Goal: Task Accomplishment & Management: Use online tool/utility

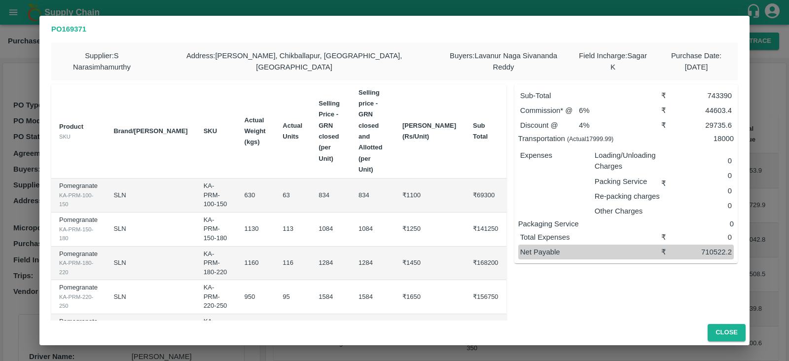
click at [12, 169] on div "PO 169371 Supplier : S Narasimhamurthy Address : Jataru Hosahalli, Chikballapur…" at bounding box center [394, 180] width 789 height 361
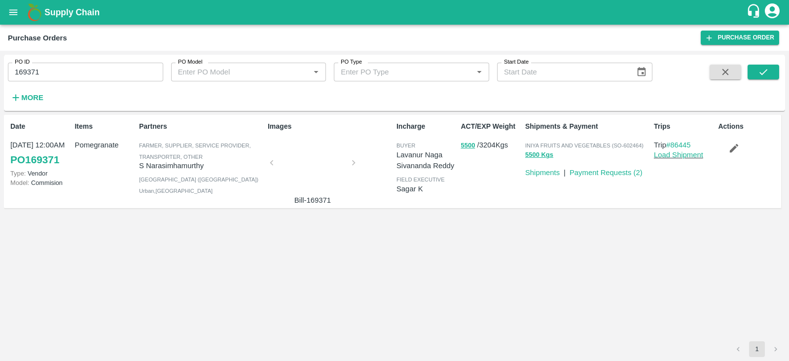
click at [330, 201] on p "Bill-169371" at bounding box center [313, 200] width 74 height 11
click at [16, 14] on icon "open drawer" at bounding box center [13, 11] width 8 height 5
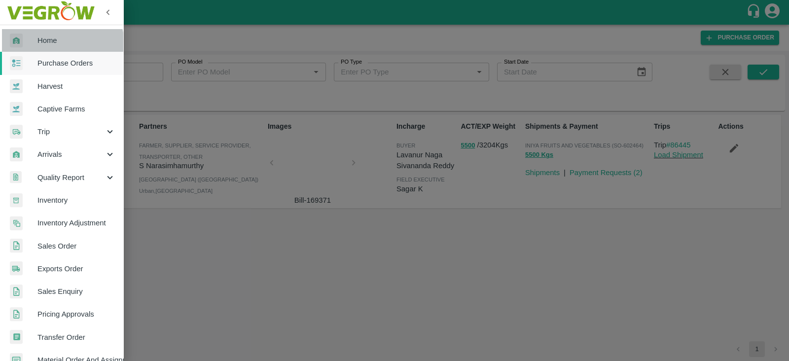
click at [50, 47] on link "Home" at bounding box center [61, 40] width 123 height 23
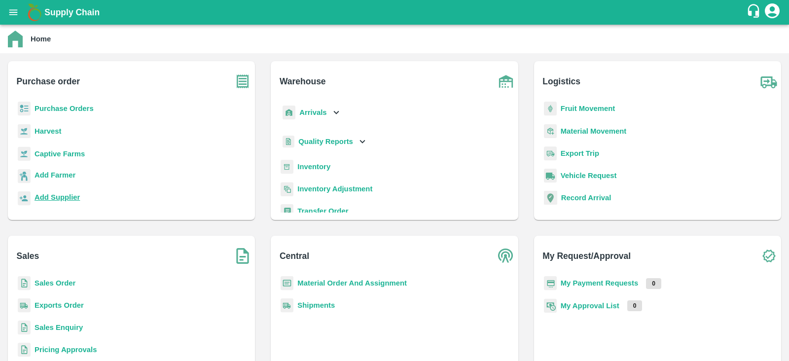
click at [59, 196] on b "Add Supplier" at bounding box center [57, 197] width 45 height 8
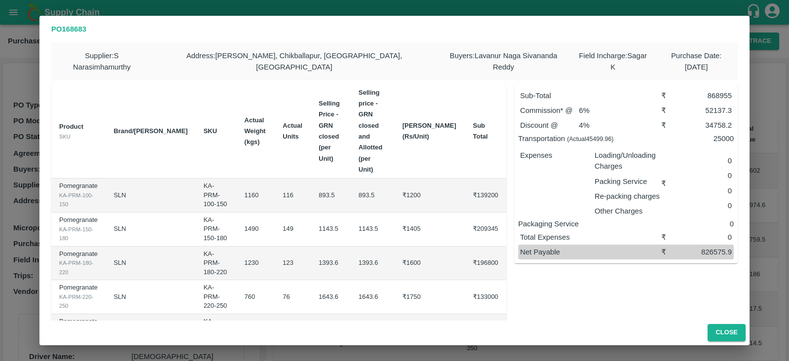
click at [766, 67] on div "PO 168683 Supplier : S Narasimhamurthy Address : Jataru Hosahalli, Chikballapur…" at bounding box center [394, 180] width 789 height 361
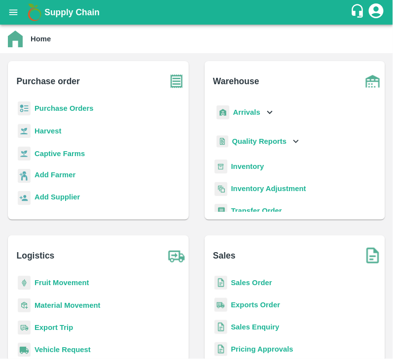
click at [79, 107] on b "Purchase Orders" at bounding box center [64, 108] width 59 height 8
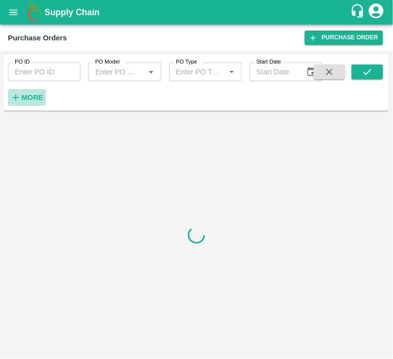
click at [33, 98] on strong "More" at bounding box center [32, 98] width 22 height 8
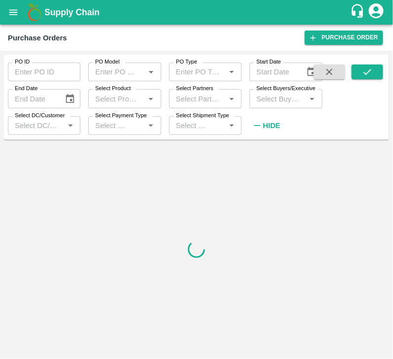
click at [287, 98] on input "Select Buyers/Executive" at bounding box center [277, 98] width 50 height 13
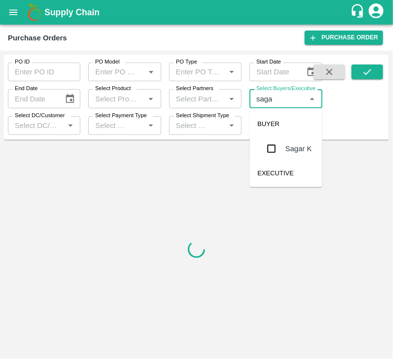
type input "sagar"
click at [274, 141] on input "checkbox" at bounding box center [272, 149] width 20 height 20
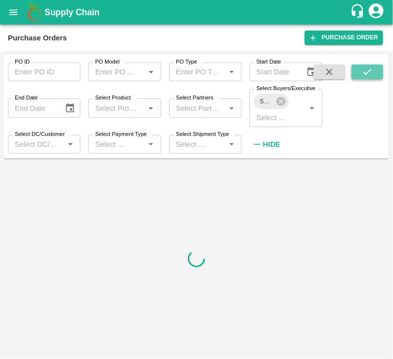
click at [371, 71] on icon "submit" at bounding box center [367, 72] width 11 height 11
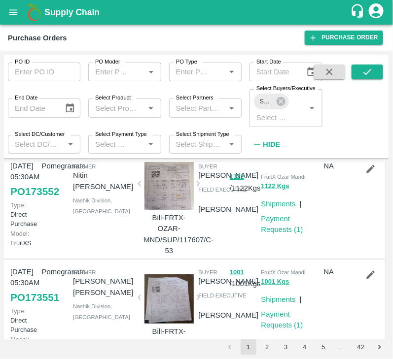
scroll to position [12, 0]
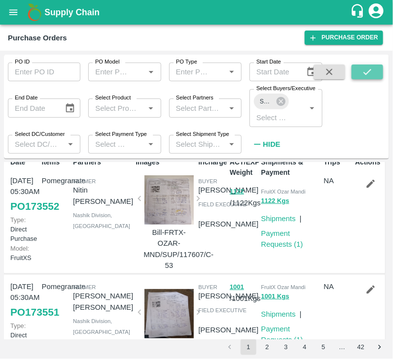
click at [367, 69] on icon "submit" at bounding box center [367, 72] width 11 height 11
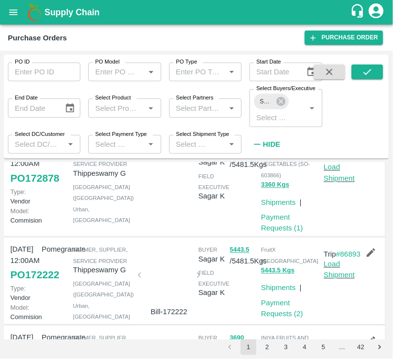
scroll to position [443, 0]
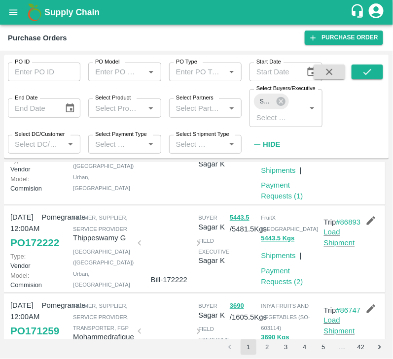
click at [367, 129] on icon "button" at bounding box center [371, 124] width 8 height 8
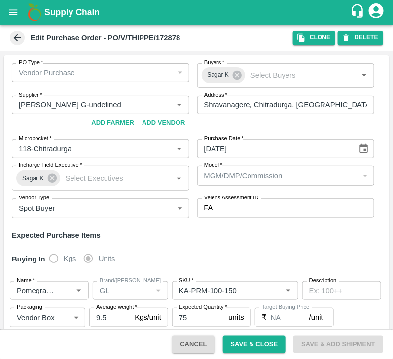
scroll to position [187, 0]
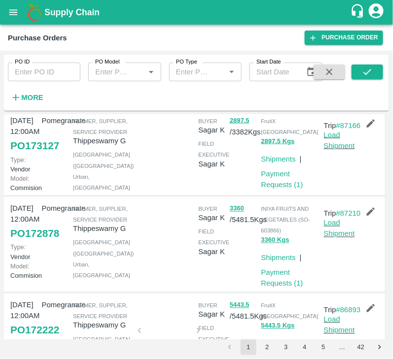
scroll to position [309, 0]
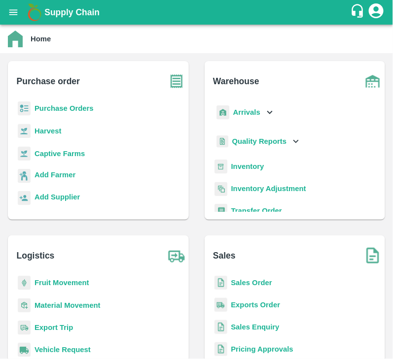
click at [69, 113] on p "Purchase Orders" at bounding box center [64, 108] width 59 height 11
click at [65, 110] on b "Purchase Orders" at bounding box center [64, 108] width 59 height 8
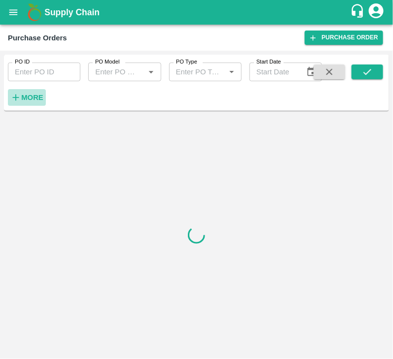
click at [25, 99] on strong "More" at bounding box center [32, 98] width 22 height 8
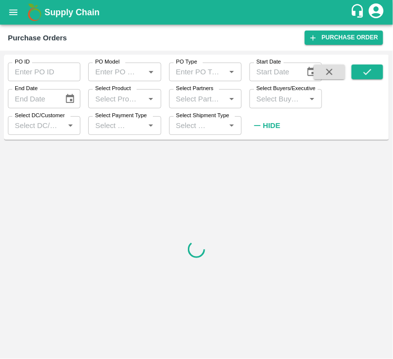
click at [275, 94] on input "Select Buyers/Executive" at bounding box center [277, 98] width 50 height 13
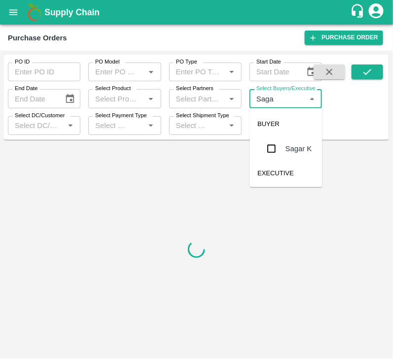
type input "Sagar"
click at [271, 152] on input "checkbox" at bounding box center [272, 149] width 20 height 20
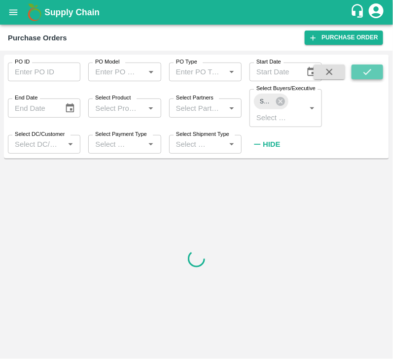
click at [369, 72] on icon "submit" at bounding box center [367, 72] width 11 height 11
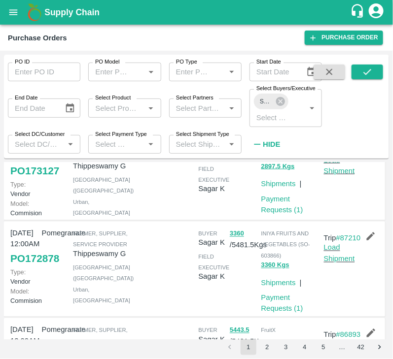
scroll to position [331, 0]
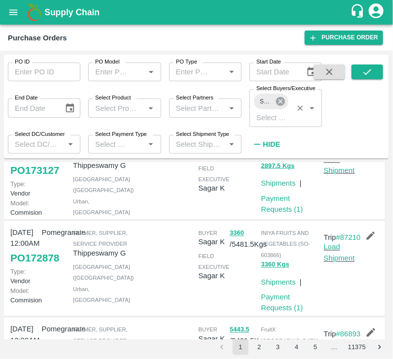
click at [282, 104] on icon at bounding box center [280, 101] width 11 height 11
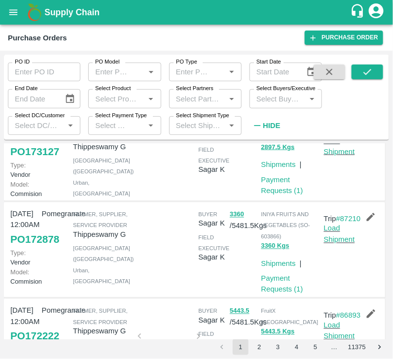
click at [281, 103] on input "Select Buyers/Executive" at bounding box center [277, 98] width 50 height 13
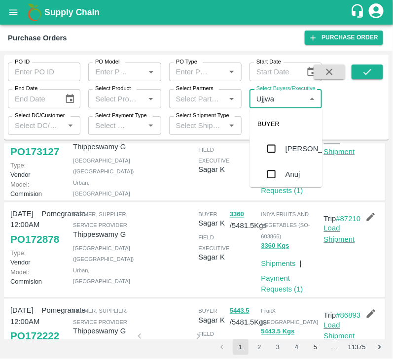
type input "Ujjwal"
click at [274, 149] on input "checkbox" at bounding box center [272, 149] width 20 height 20
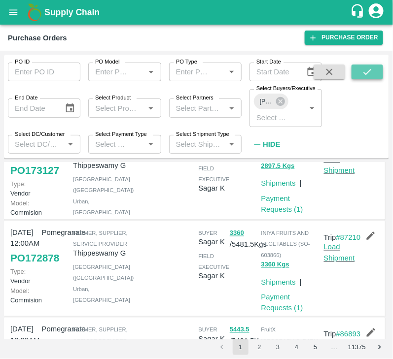
click at [372, 69] on icon "submit" at bounding box center [367, 72] width 11 height 11
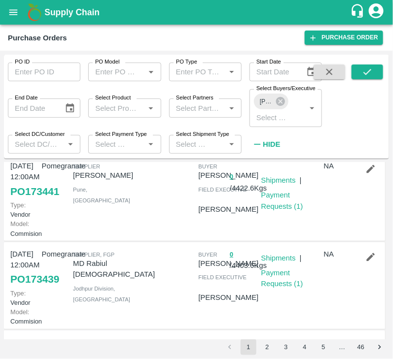
scroll to position [26, 0]
